Goal: Information Seeking & Learning: Understand process/instructions

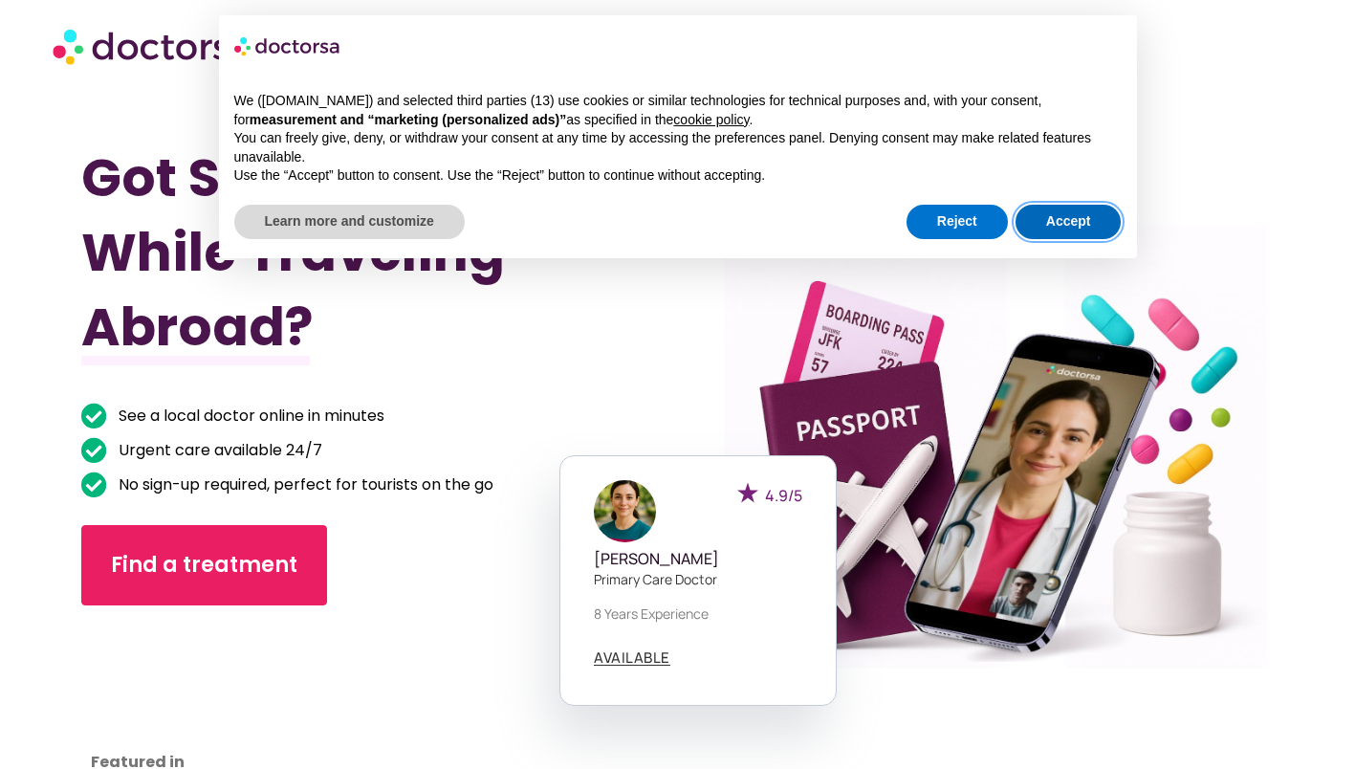
click at [1065, 214] on button "Accept" at bounding box center [1068, 222] width 106 height 34
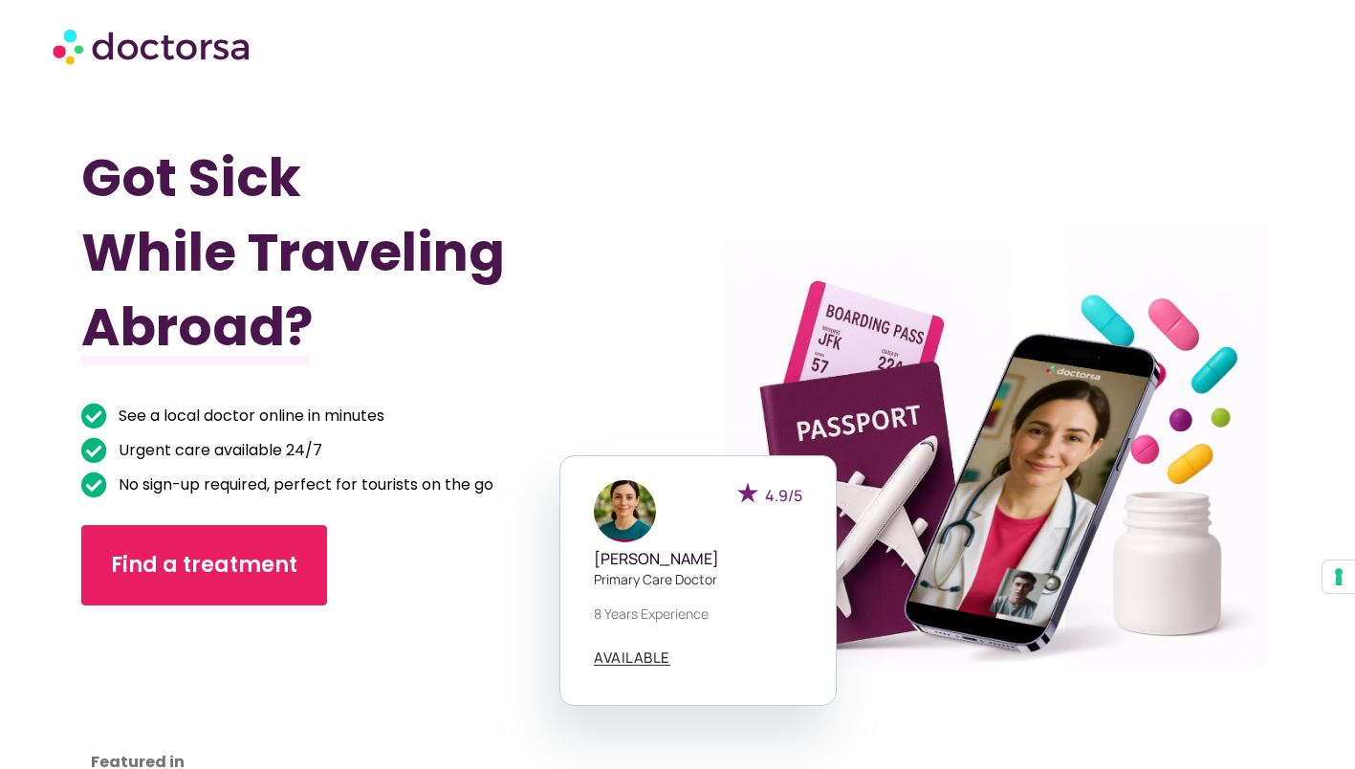
click at [178, 46] on img at bounding box center [153, 45] width 201 height 57
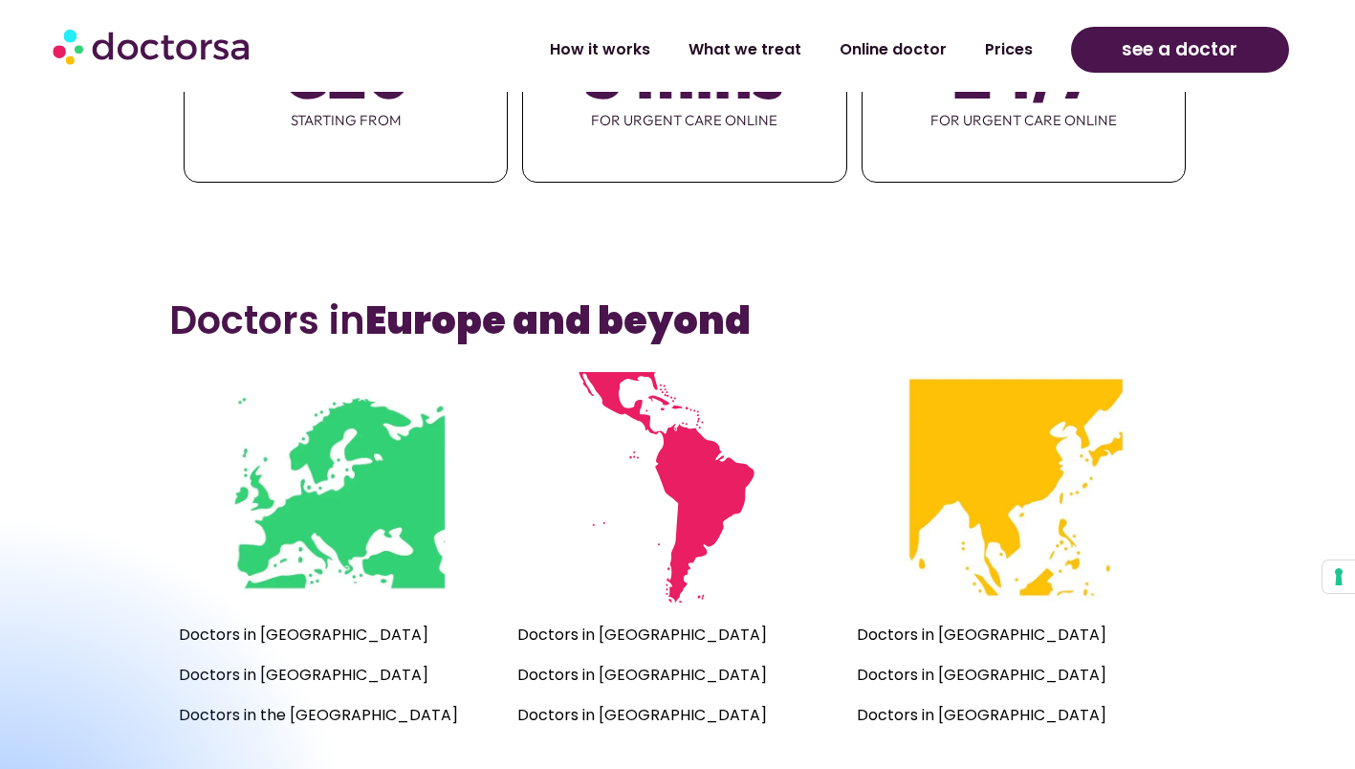
scroll to position [1138, 0]
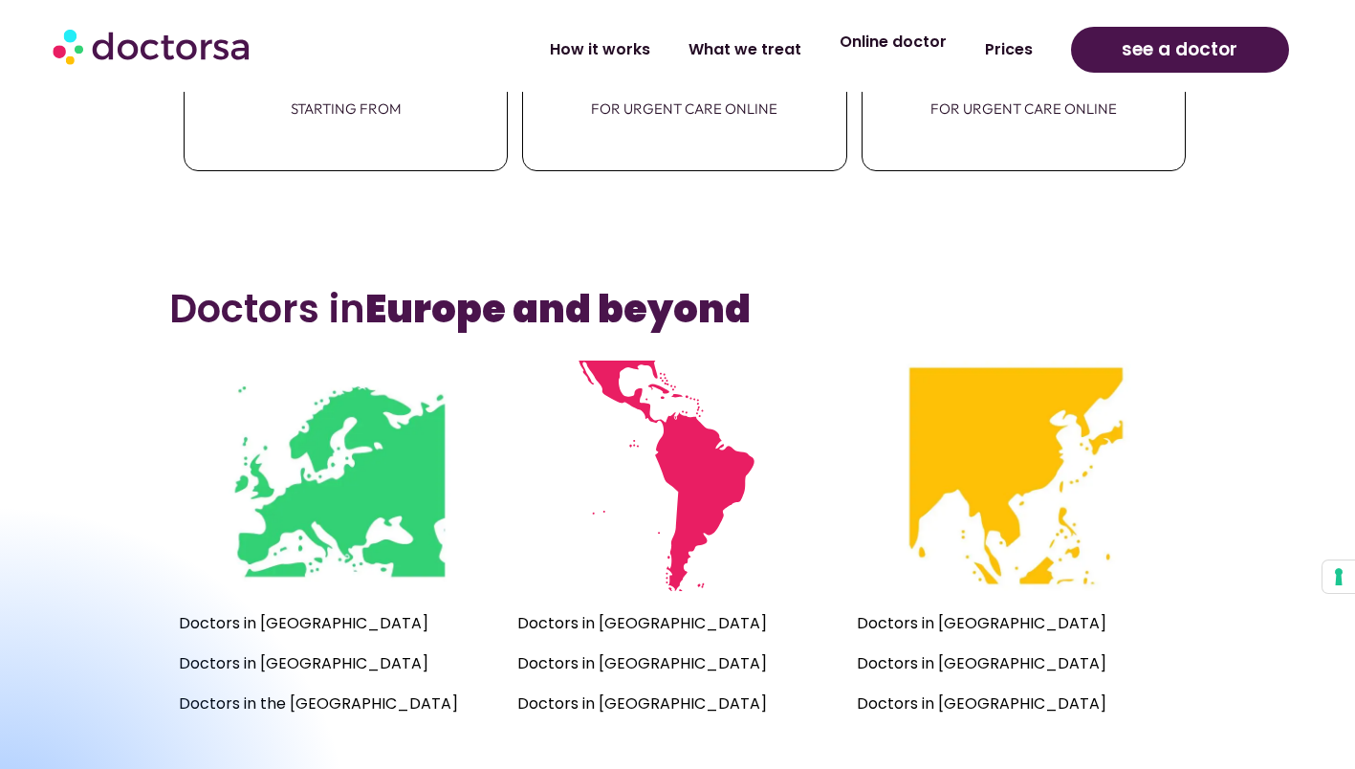
click at [901, 52] on link "Online doctor" at bounding box center [892, 42] width 145 height 44
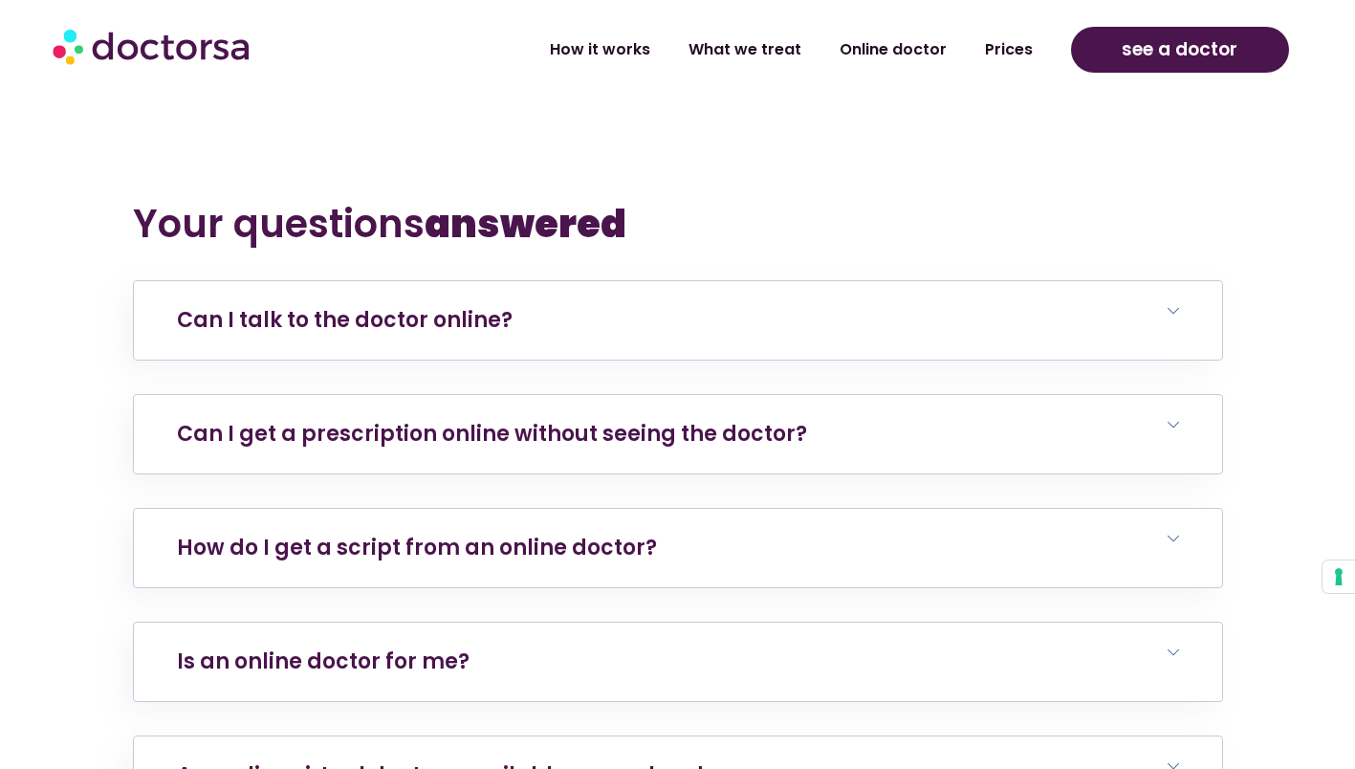
scroll to position [6096, 0]
click at [1169, 304] on icon at bounding box center [1172, 309] width 11 height 11
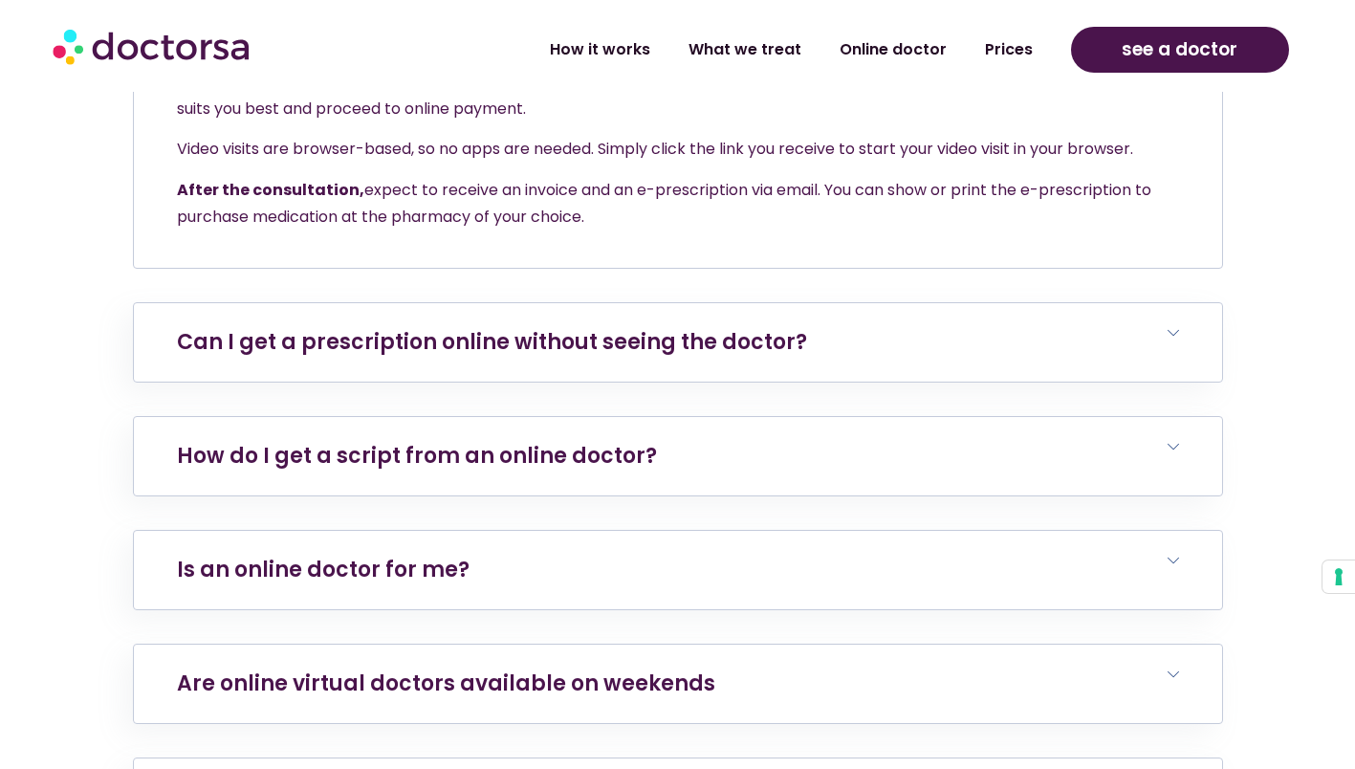
scroll to position [6565, 0]
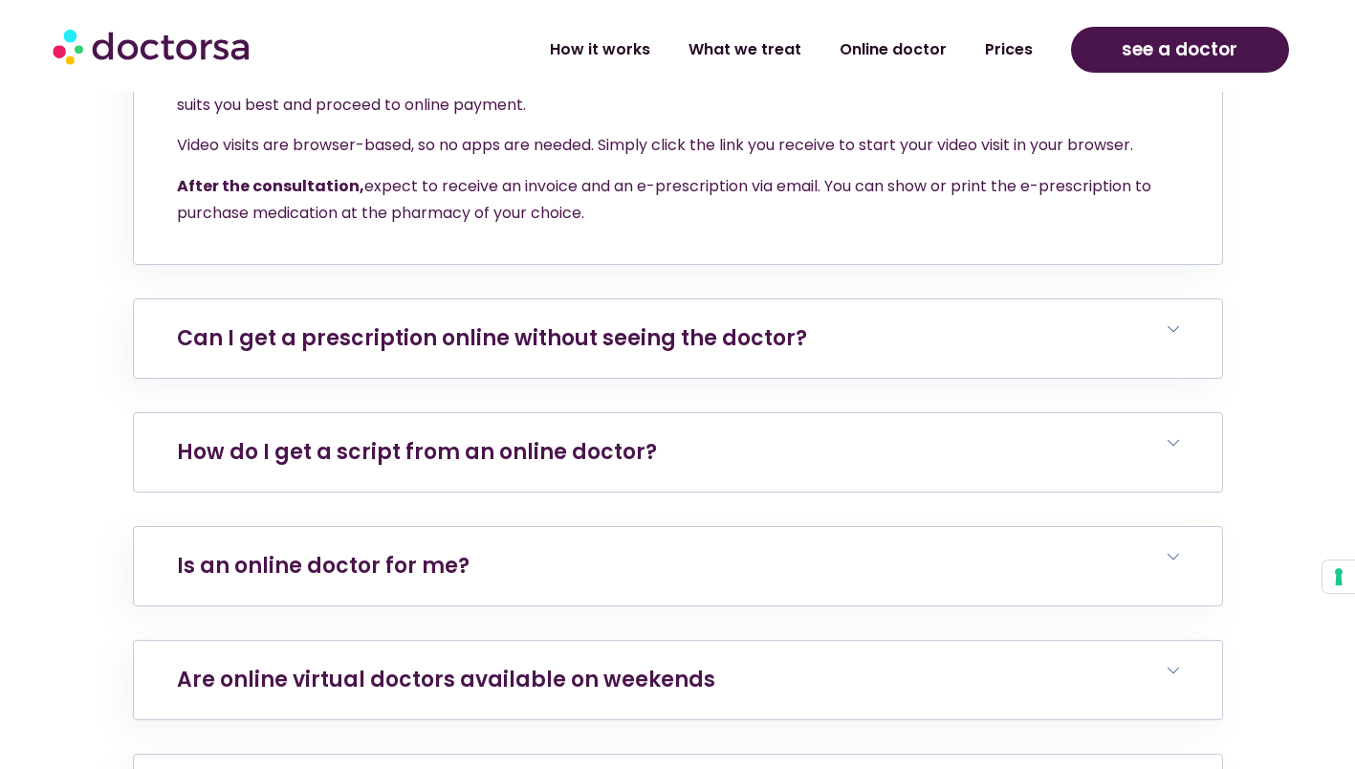
click at [1174, 437] on icon at bounding box center [1172, 442] width 11 height 11
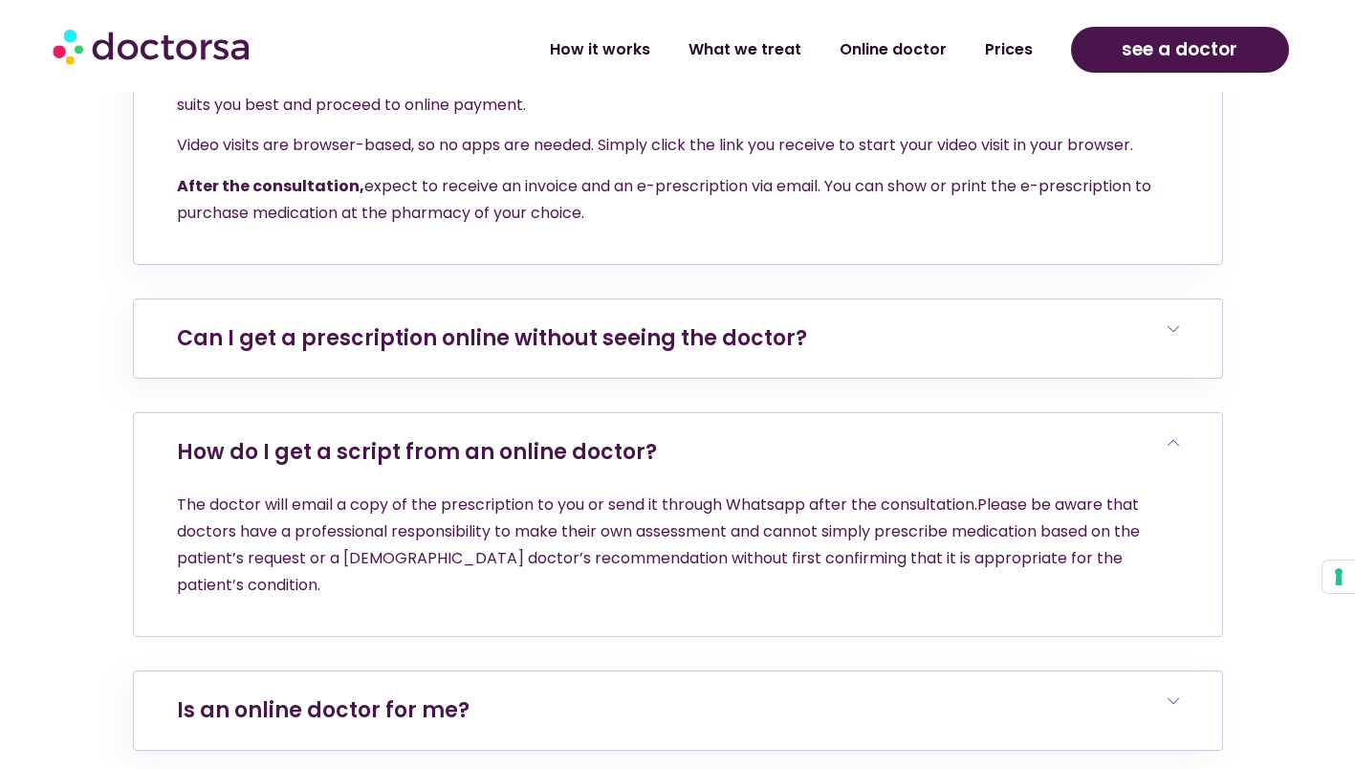
click at [1001, 454] on h6 "How do I get a script from an online doctor?" at bounding box center [678, 452] width 1088 height 78
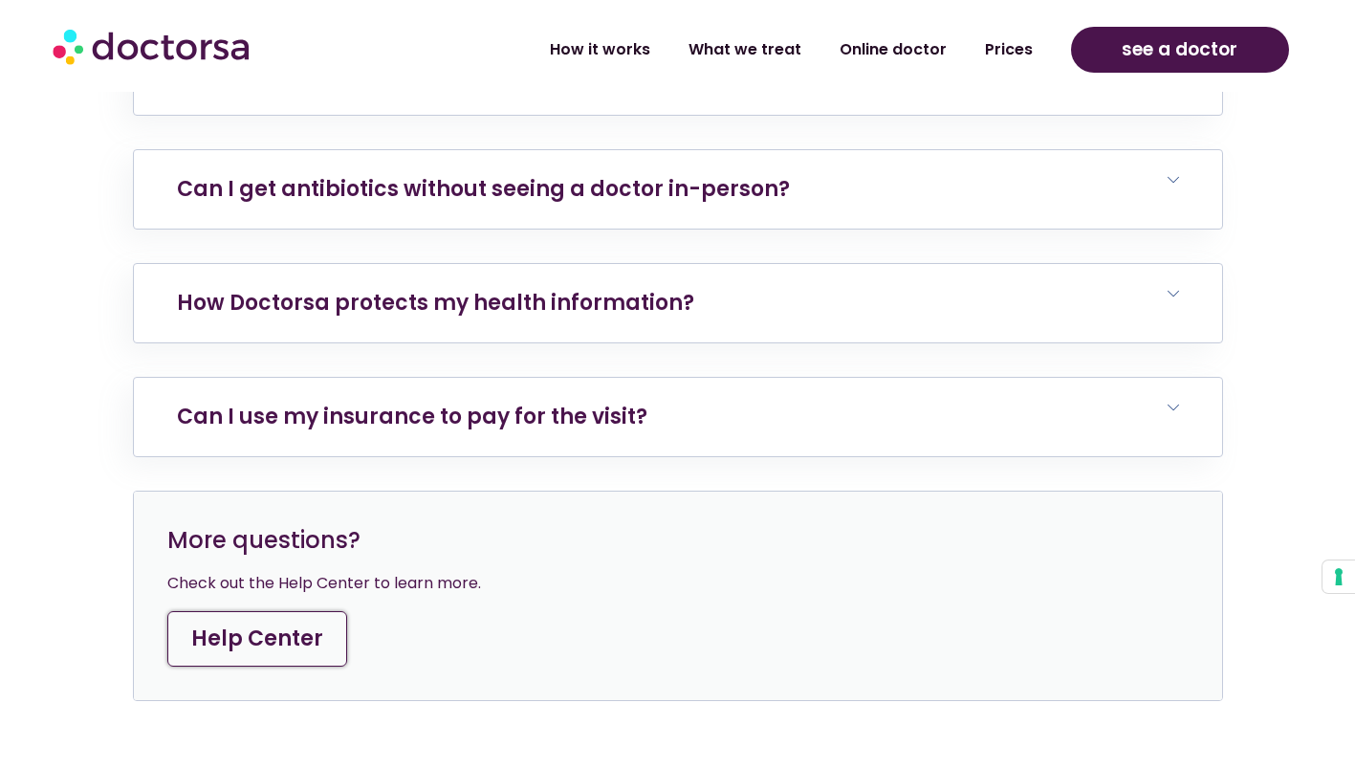
scroll to position [7168, 0]
click at [1172, 402] on span at bounding box center [1172, 408] width 11 height 13
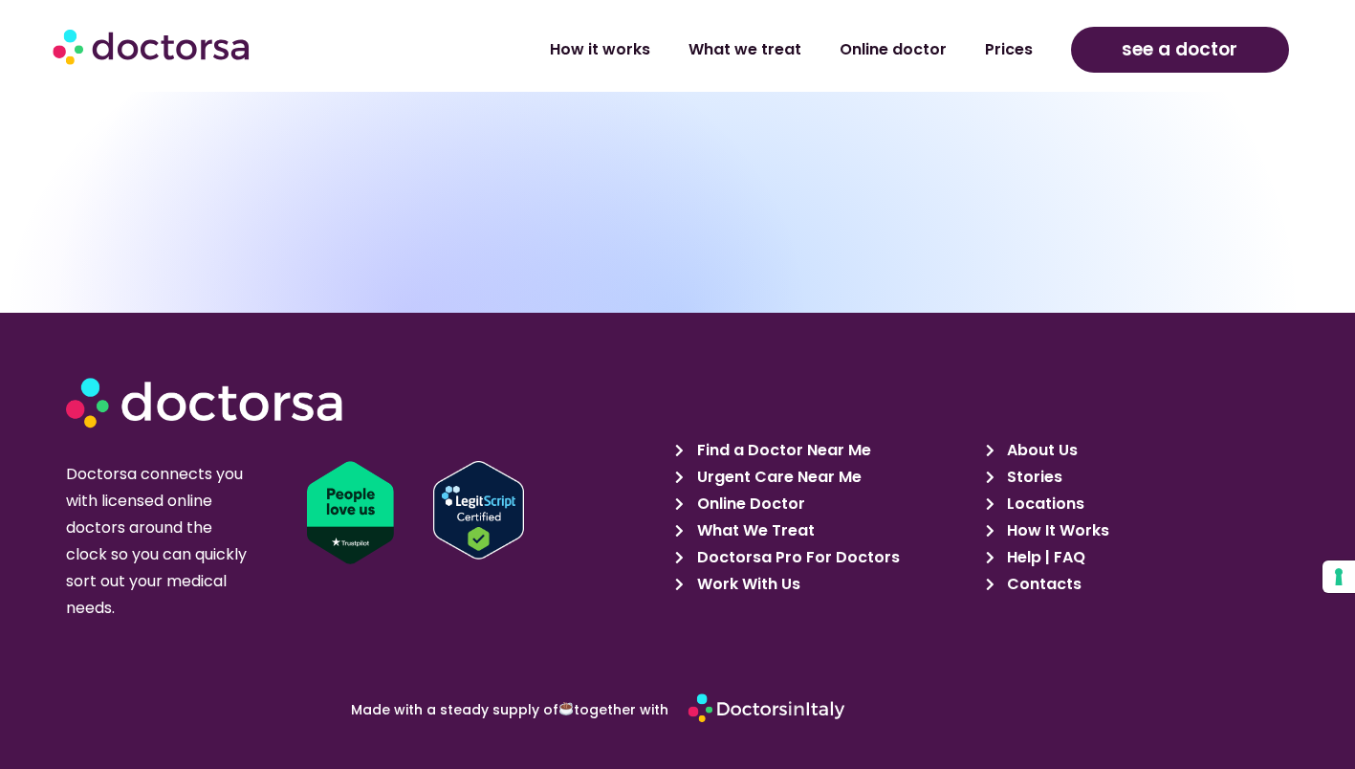
scroll to position [8449, 0]
